Goal: Book appointment/travel/reservation

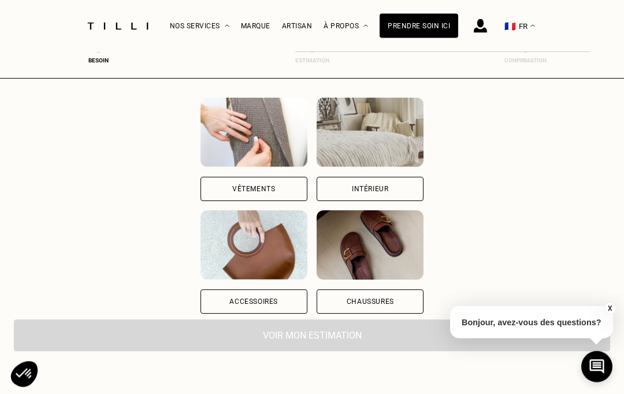
click at [388, 186] on div "Intérieur" at bounding box center [370, 189] width 36 height 7
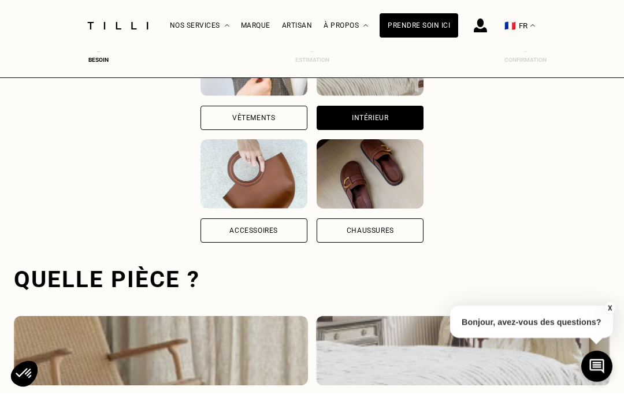
scroll to position [356, 0]
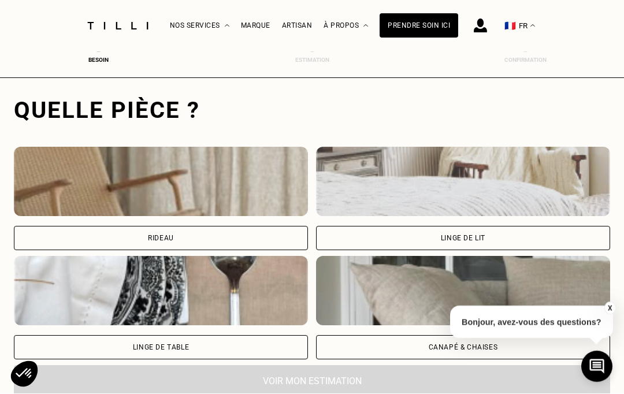
click at [216, 236] on div "Rideau" at bounding box center [161, 238] width 294 height 24
select select "FR"
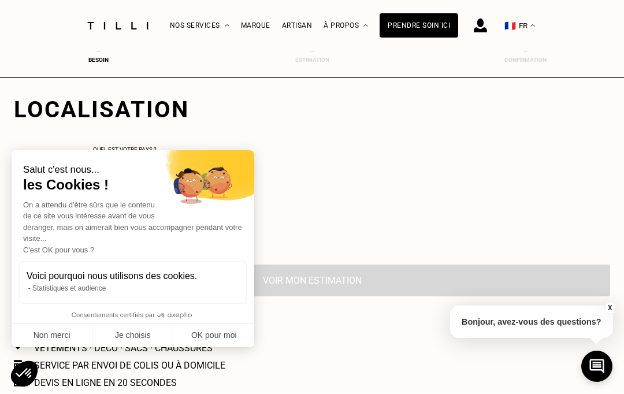
scroll to position [643, 0]
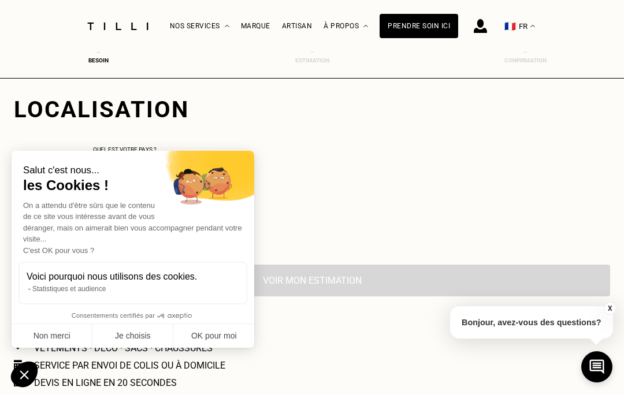
click at [223, 335] on button "OK pour moi" at bounding box center [213, 336] width 81 height 24
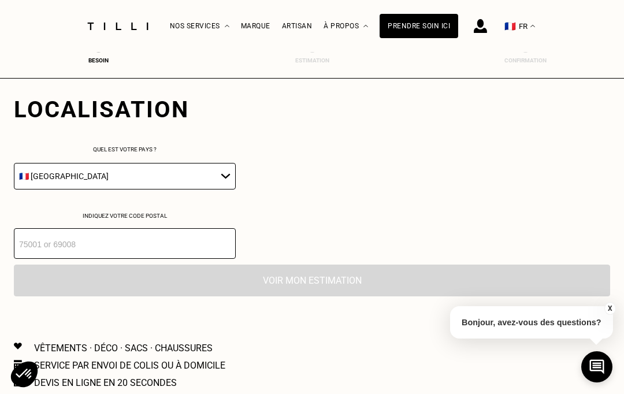
click at [171, 248] on input "number" at bounding box center [125, 243] width 222 height 31
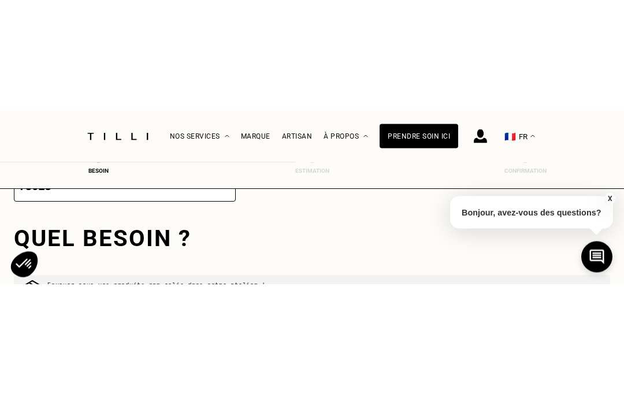
scroll to position [837, 0]
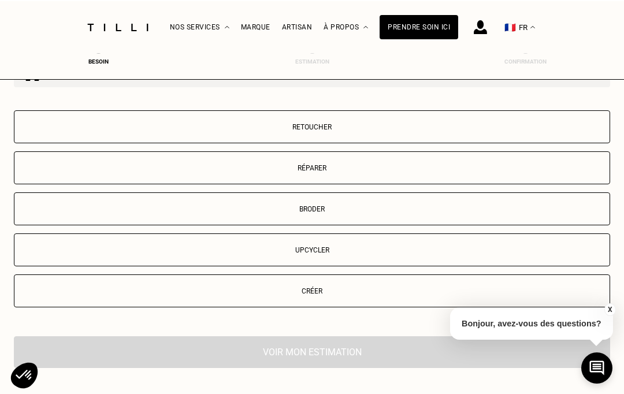
type input "75018"
click at [348, 130] on p "Retoucher" at bounding box center [311, 126] width 583 height 8
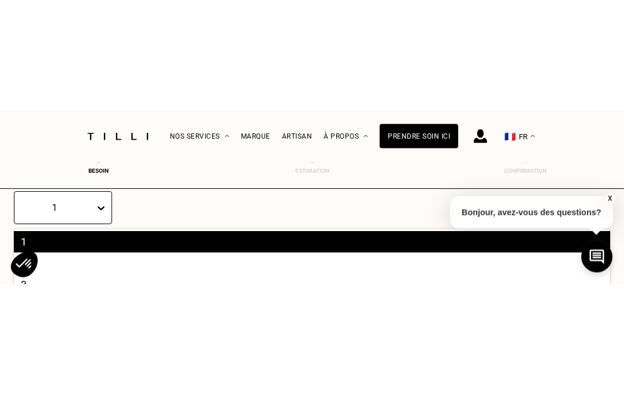
scroll to position [1182, 0]
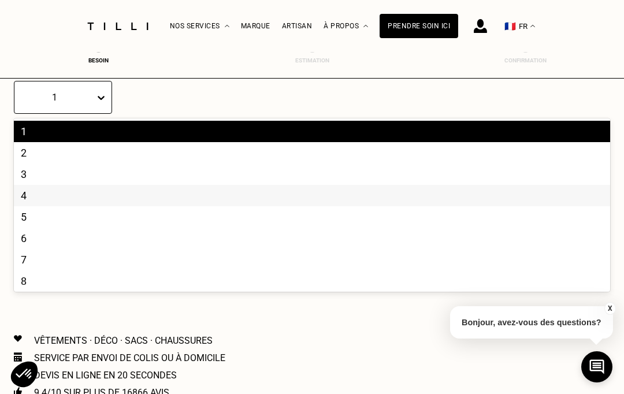
click at [53, 206] on div "4" at bounding box center [312, 195] width 596 height 21
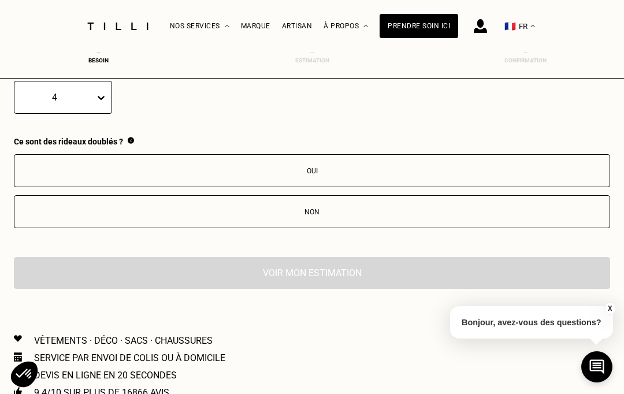
click at [344, 216] on div "Non" at bounding box center [311, 212] width 583 height 8
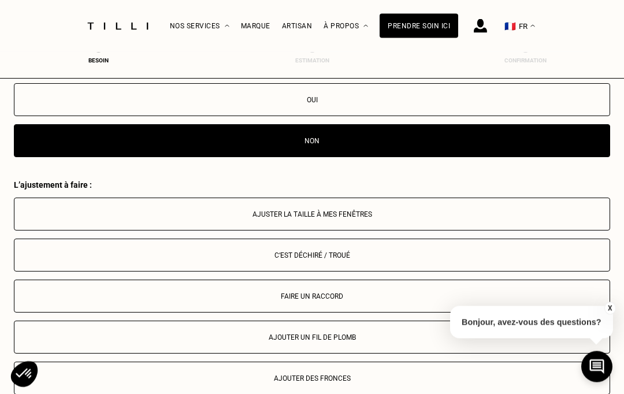
scroll to position [1370, 0]
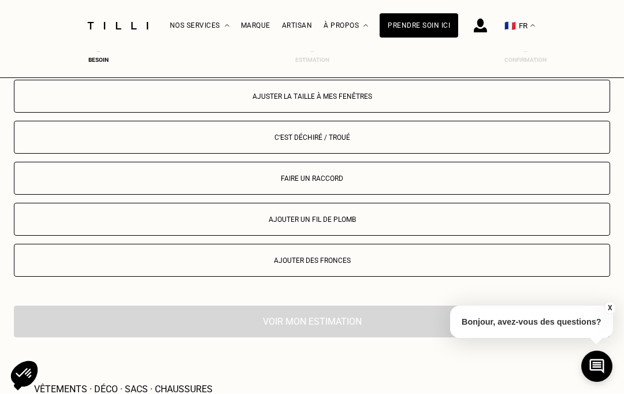
click at [377, 105] on button "Ajuster la taille à mes fenêtres" at bounding box center [312, 96] width 596 height 33
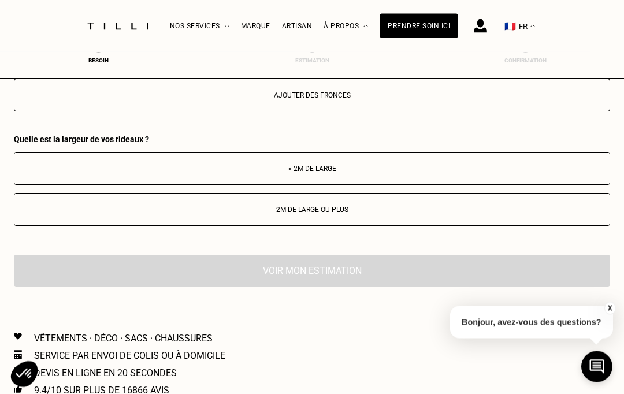
scroll to position [1543, 0]
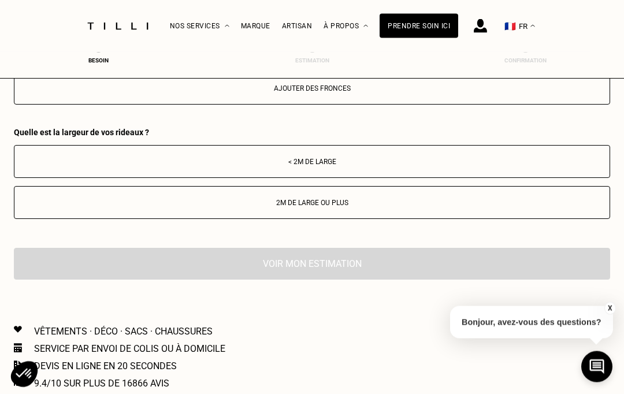
click at [344, 166] on div "< 2m de large" at bounding box center [311, 162] width 583 height 8
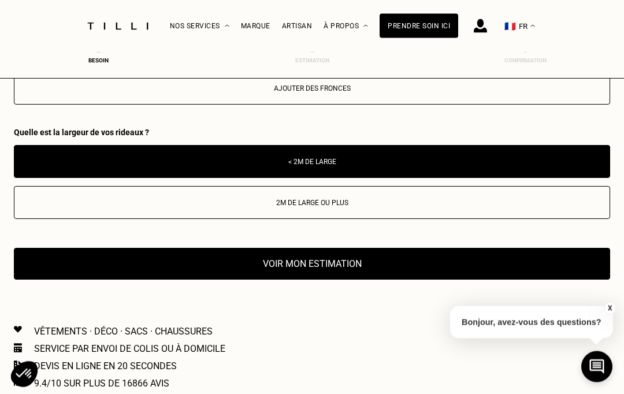
scroll to position [1543, 0]
click at [340, 276] on button "Voir mon estimation" at bounding box center [312, 264] width 596 height 32
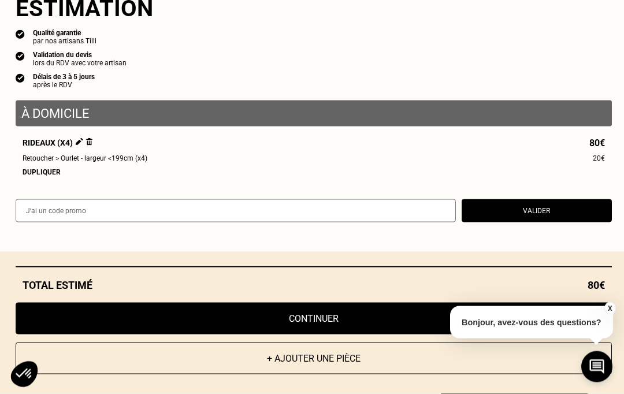
scroll to position [1174, 0]
